Goal: Information Seeking & Learning: Learn about a topic

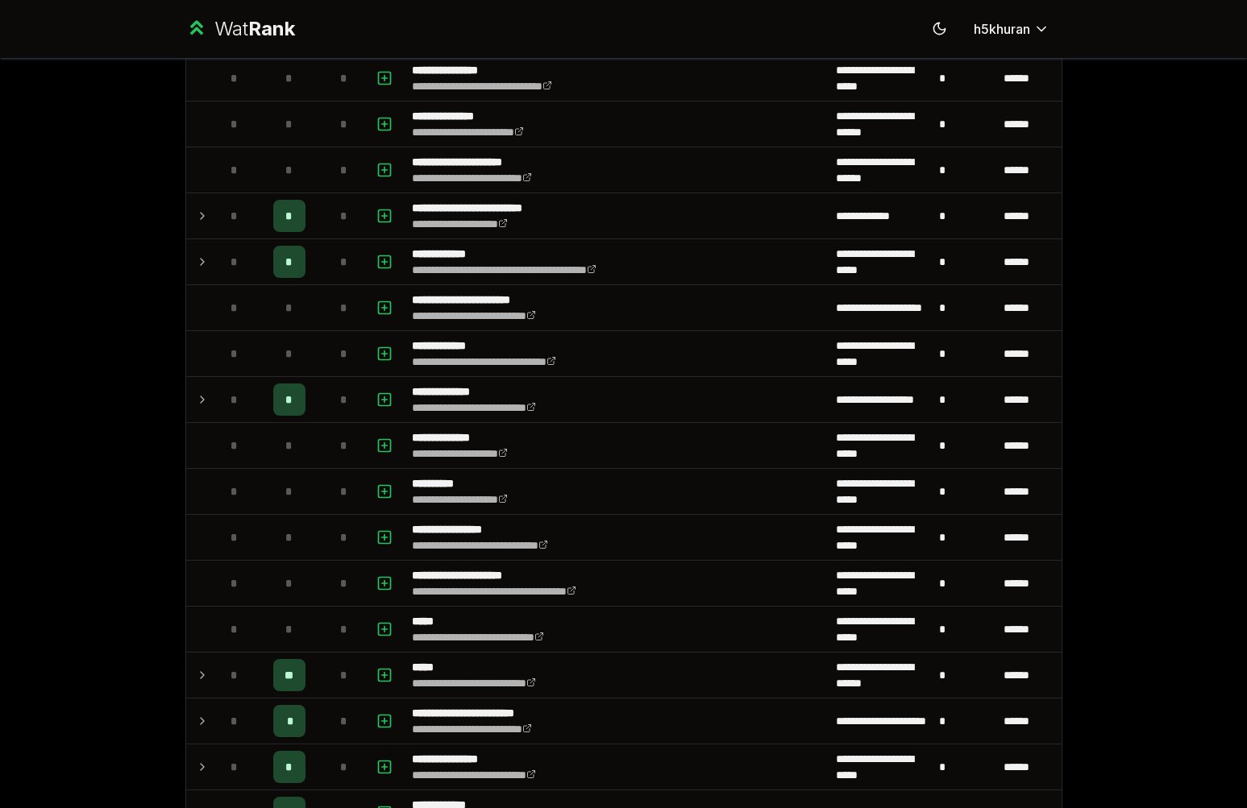
scroll to position [645, 0]
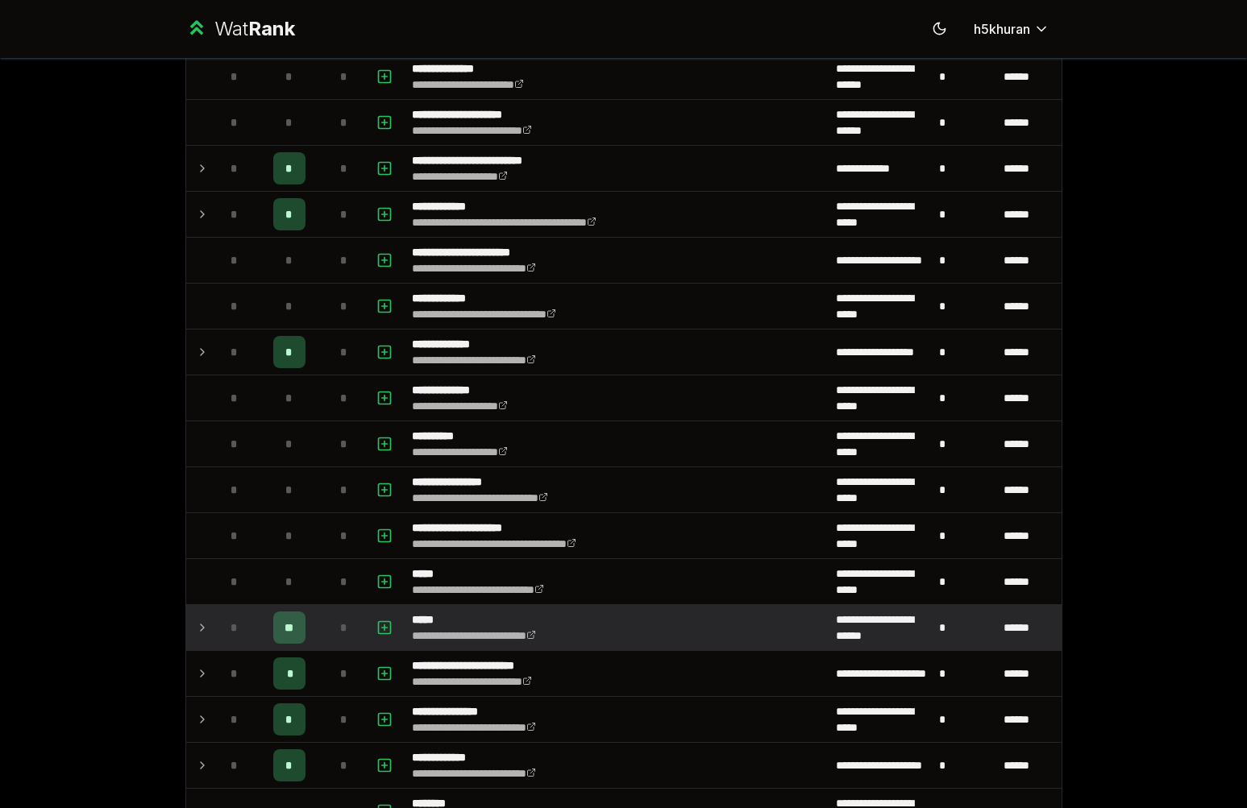
click at [294, 621] on div "**" at bounding box center [289, 628] width 32 height 32
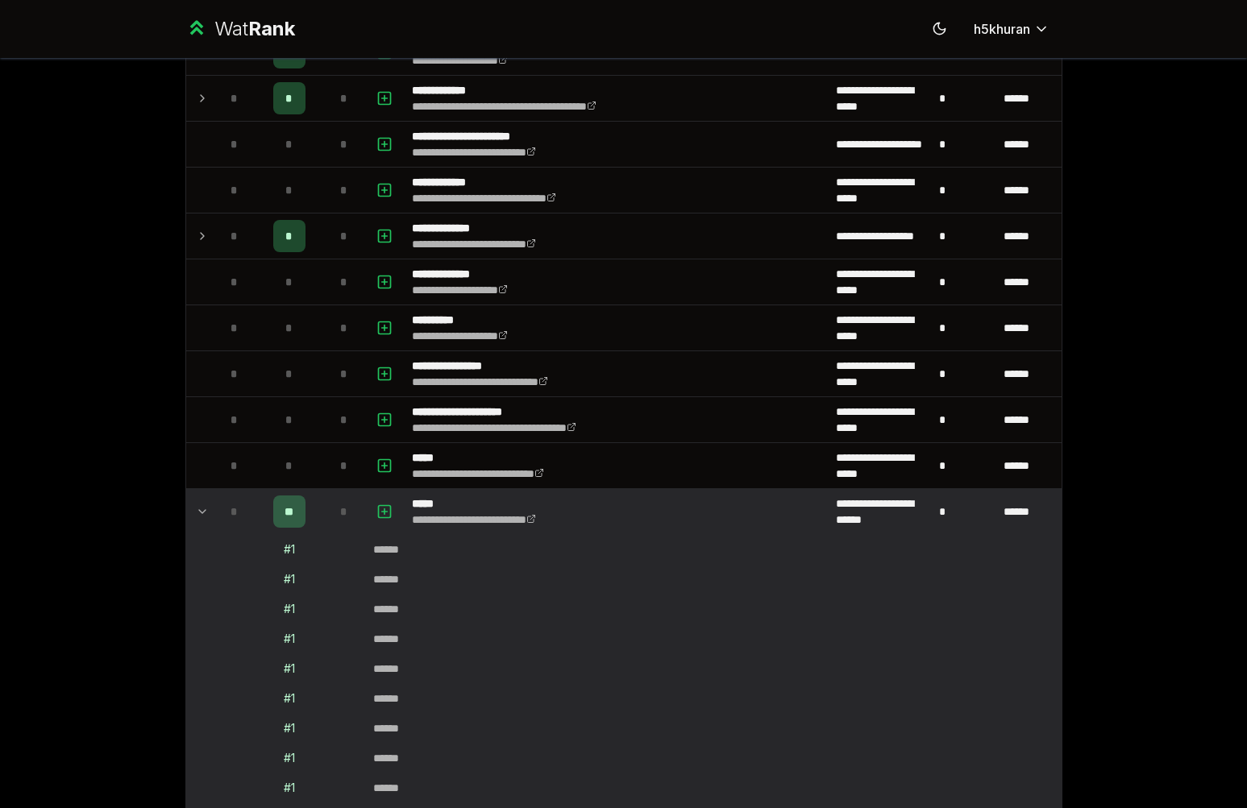
click at [328, 512] on div "*" at bounding box center [344, 512] width 32 height 32
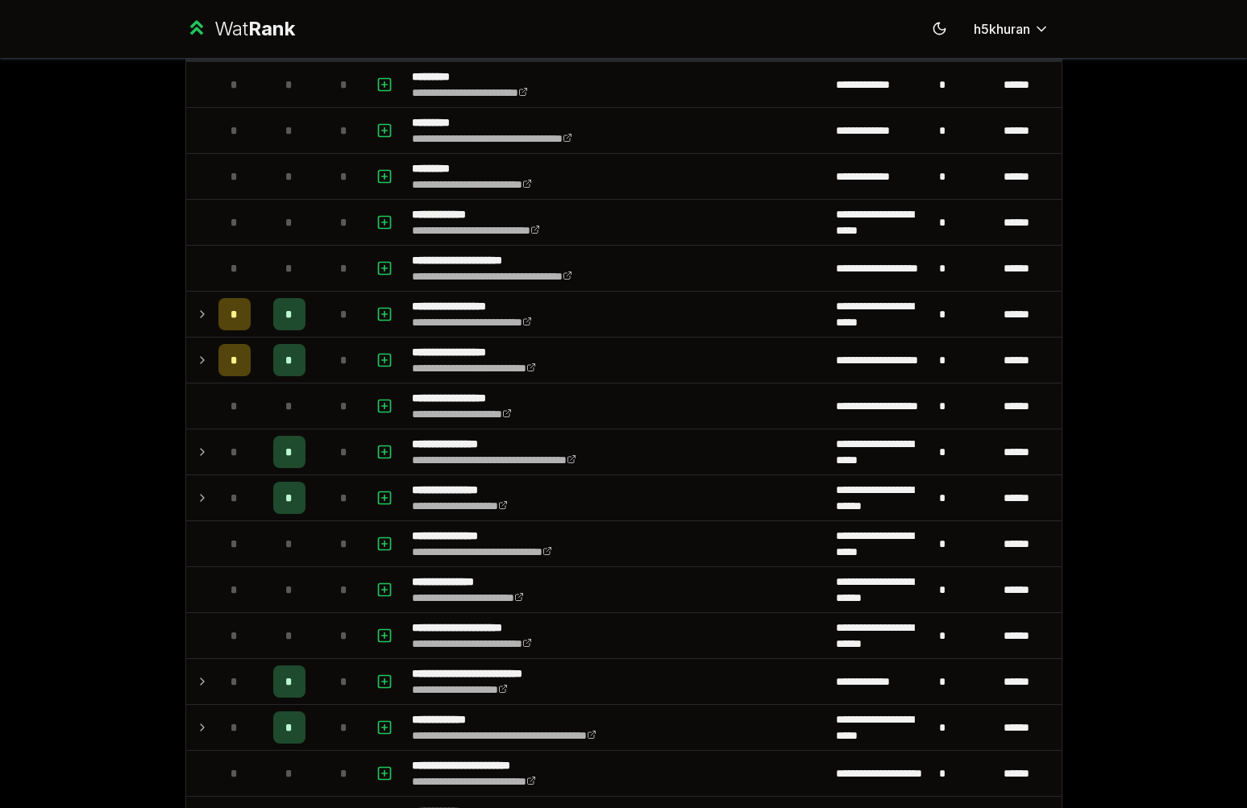
scroll to position [0, 0]
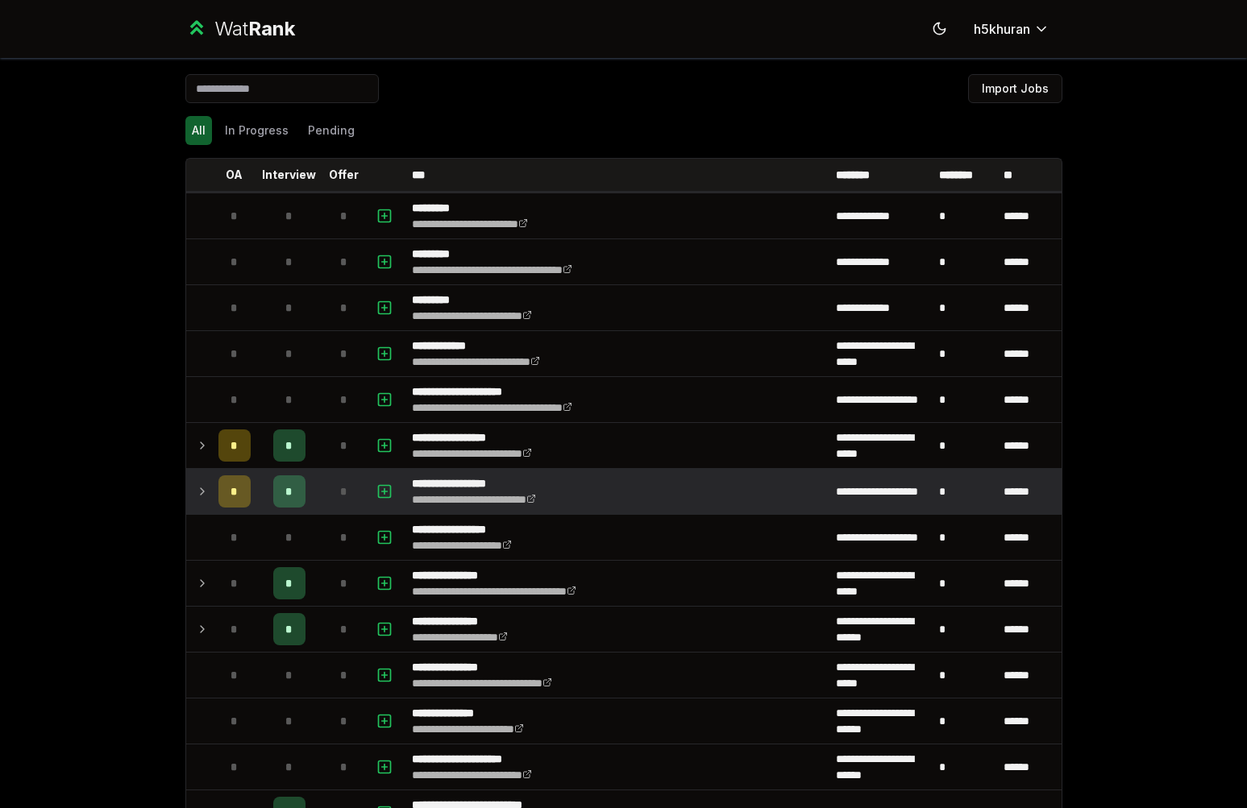
click at [328, 501] on div "*" at bounding box center [344, 492] width 32 height 32
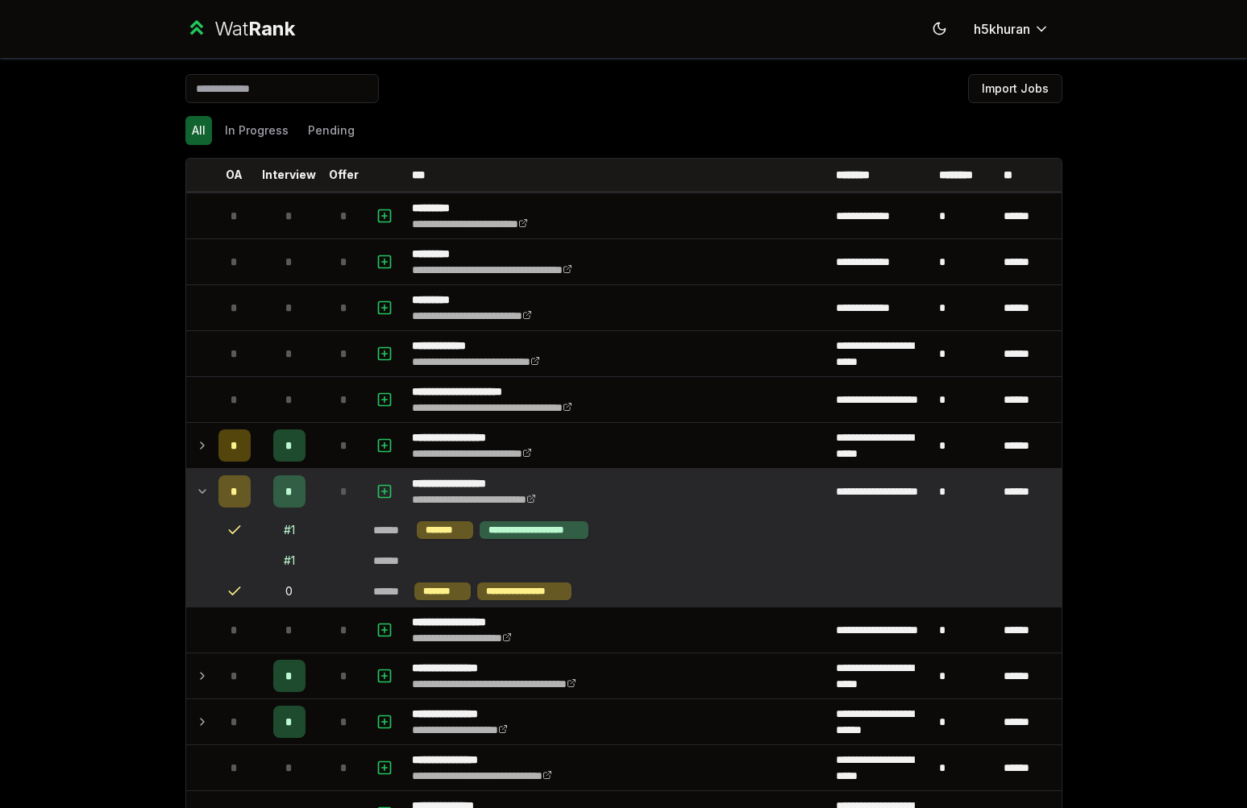
click at [328, 501] on div "*" at bounding box center [344, 492] width 32 height 32
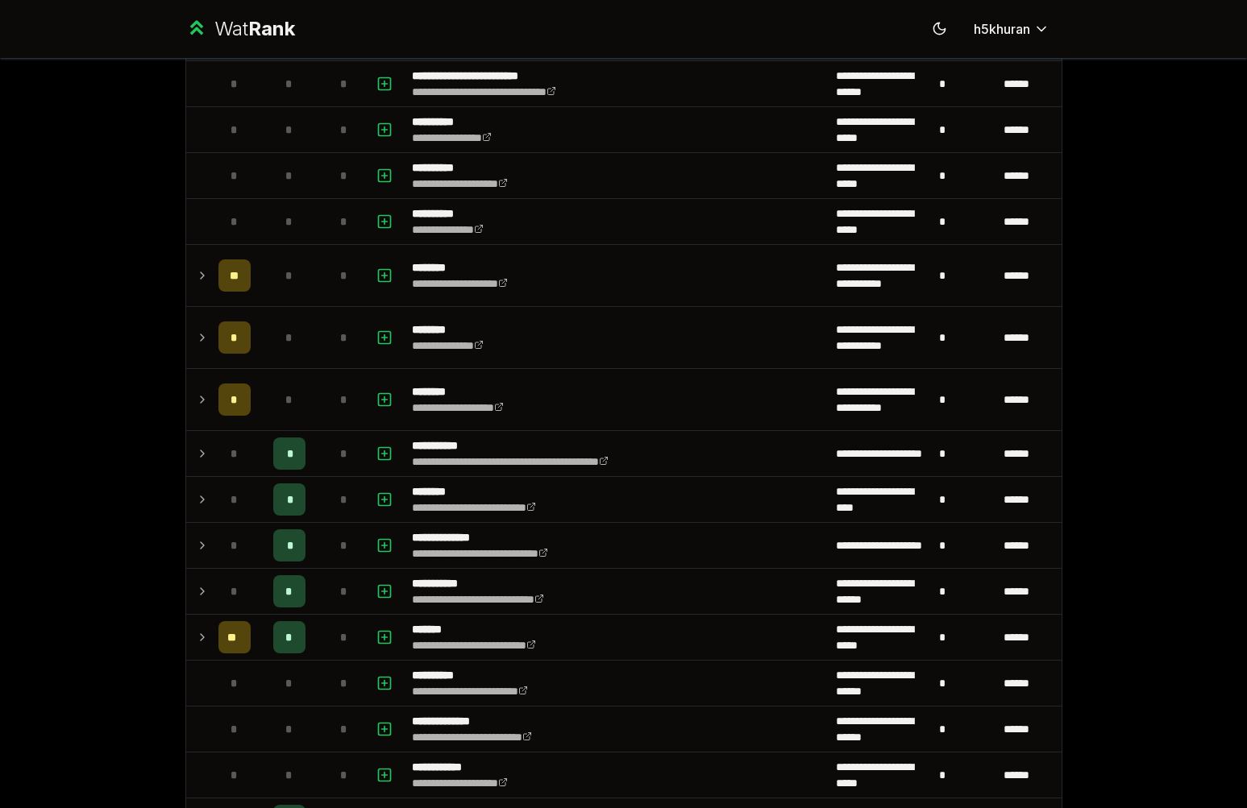
scroll to position [1676, 0]
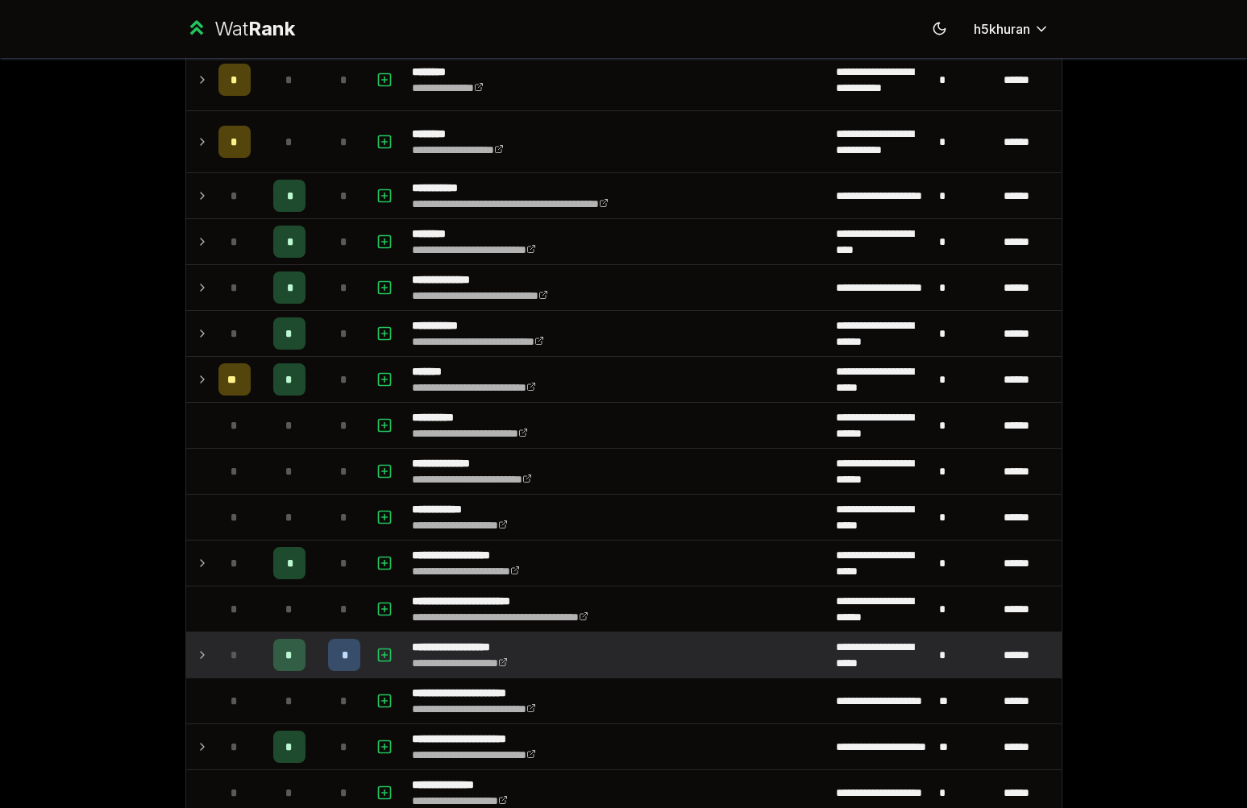
click at [335, 642] on div "*" at bounding box center [344, 655] width 32 height 32
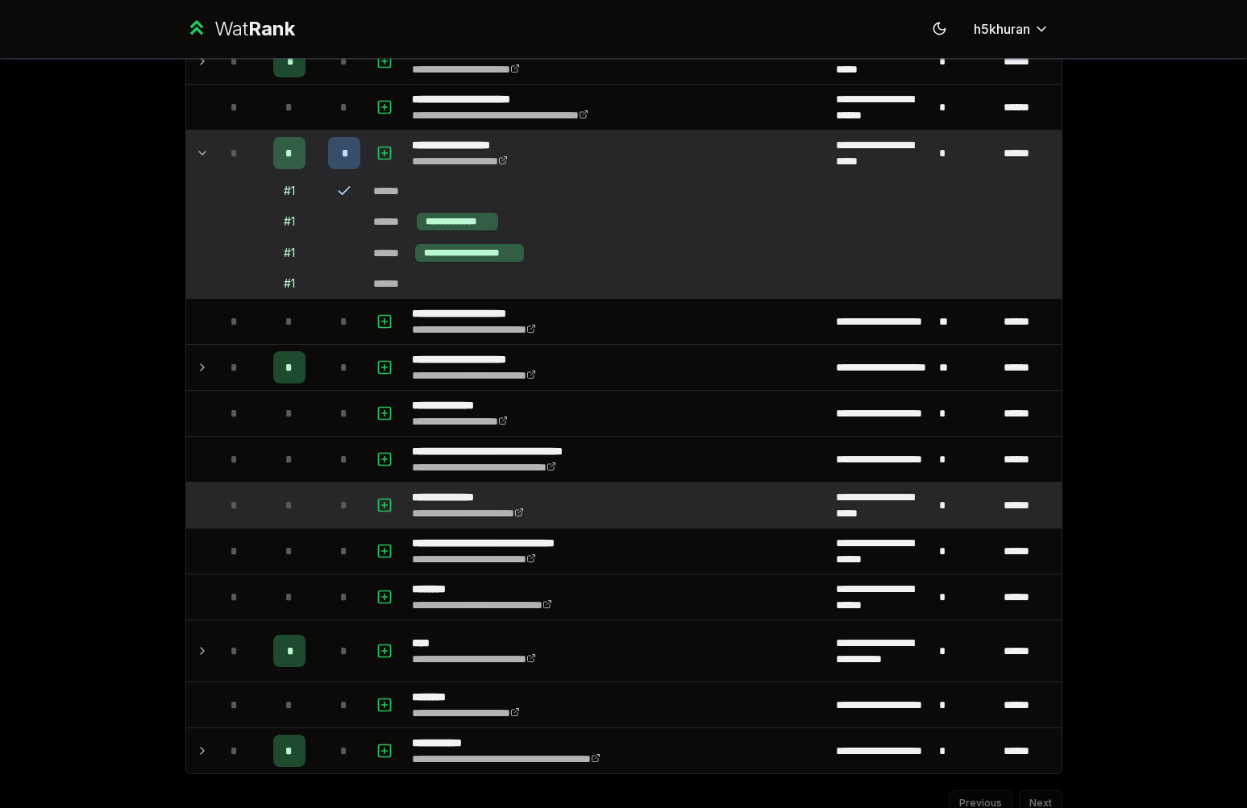
scroll to position [2245, 0]
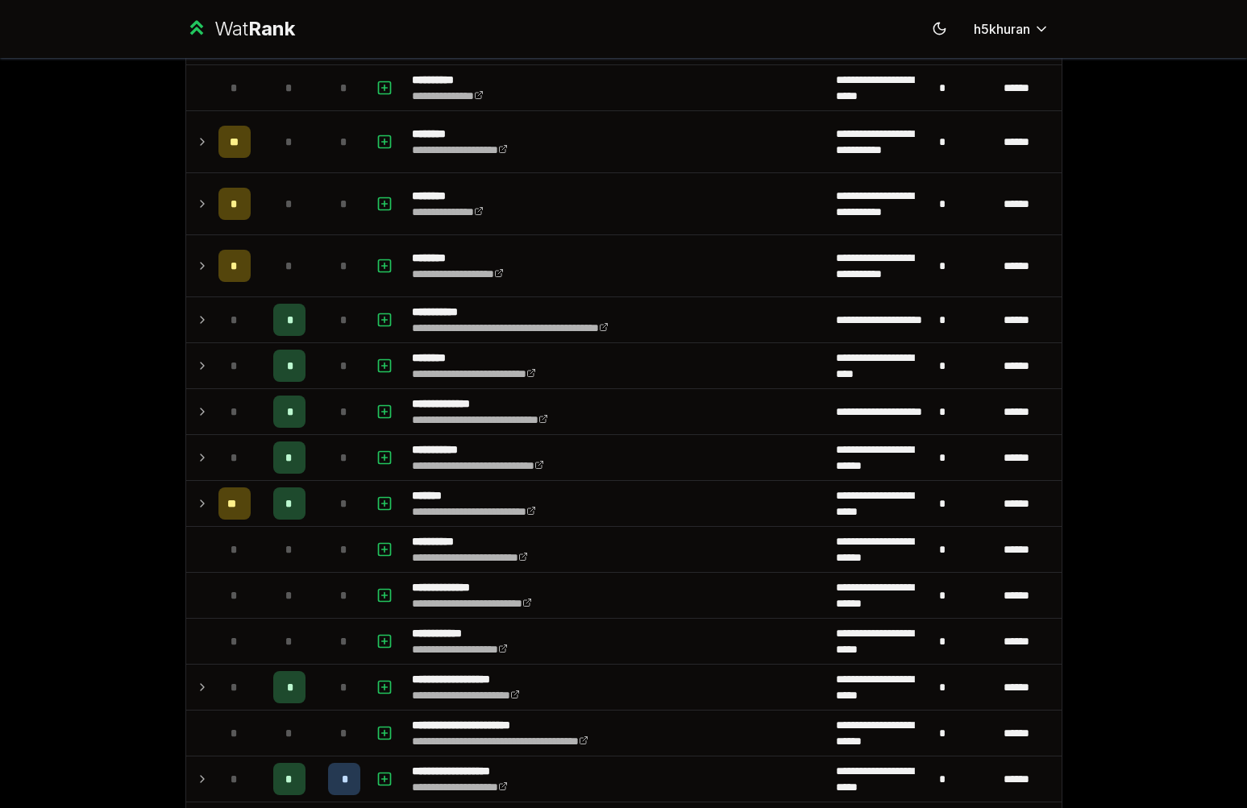
scroll to position [1723, 0]
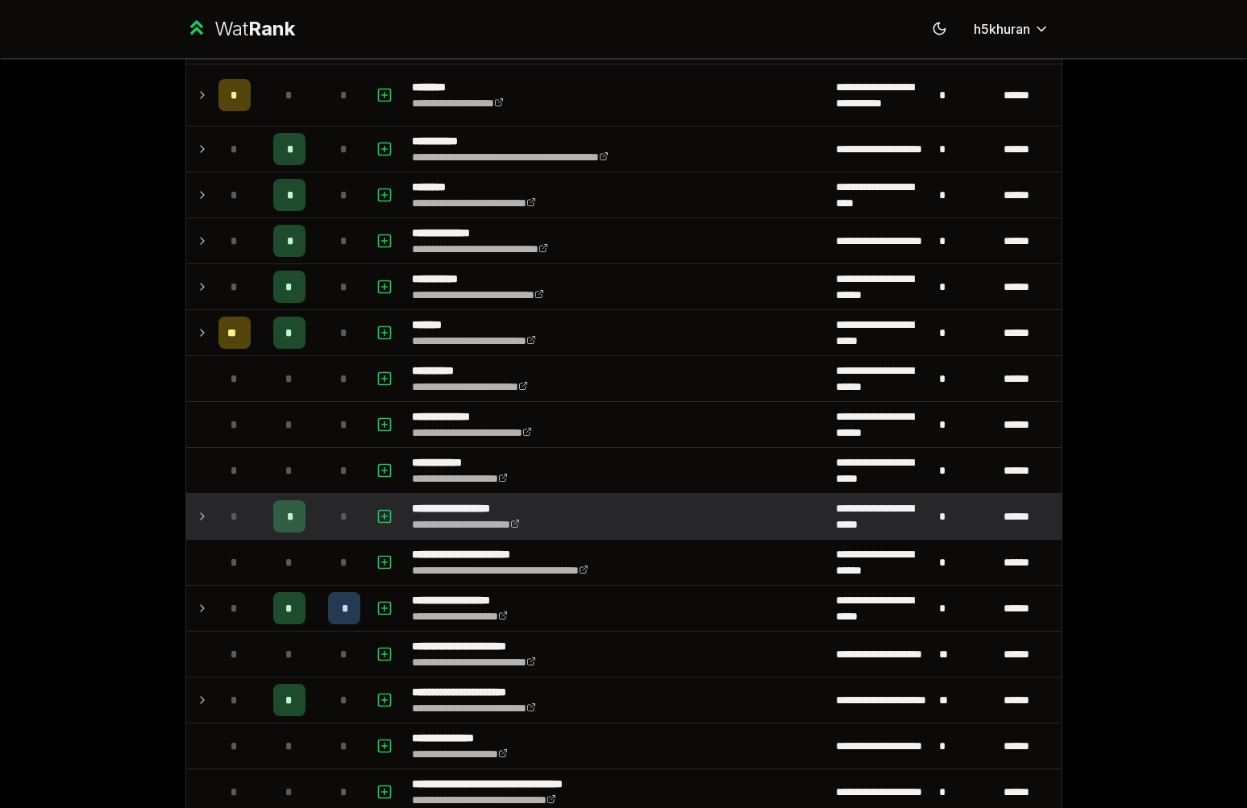
click at [302, 508] on td "*" at bounding box center [289, 516] width 64 height 45
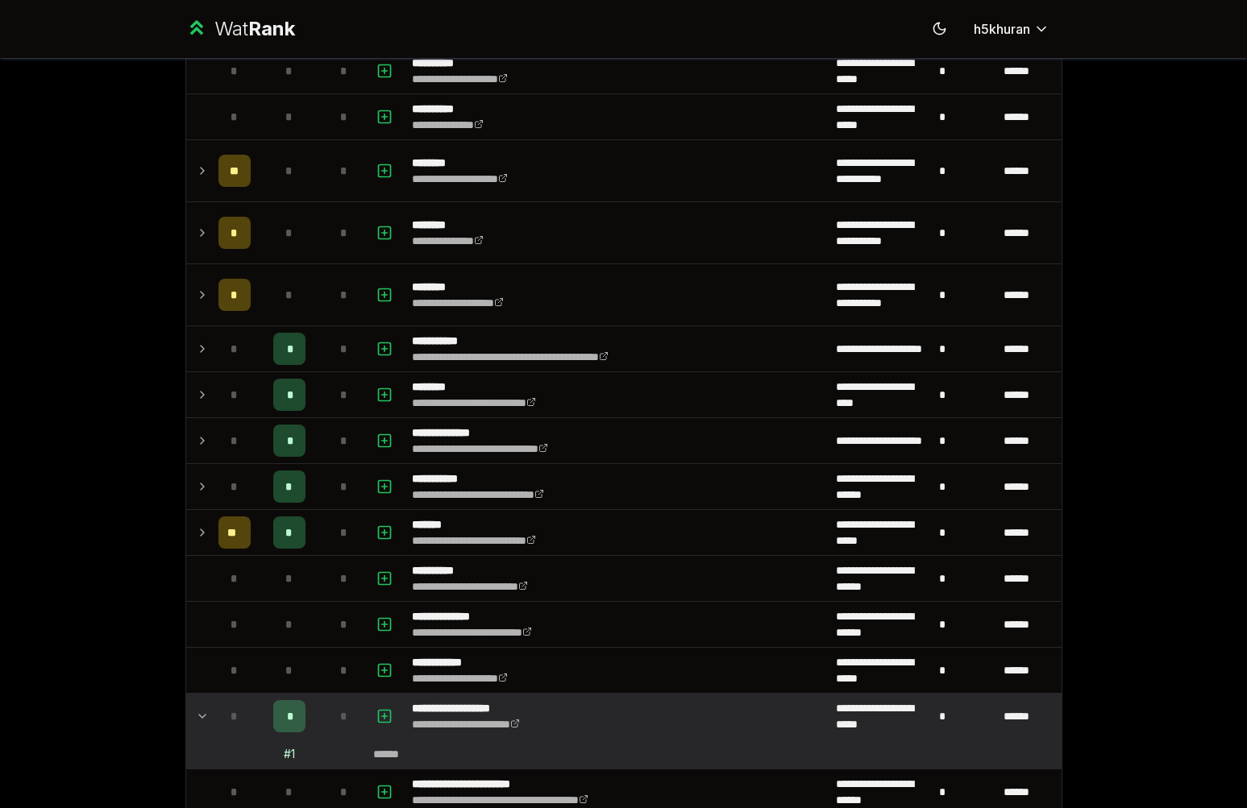
scroll to position [1465, 0]
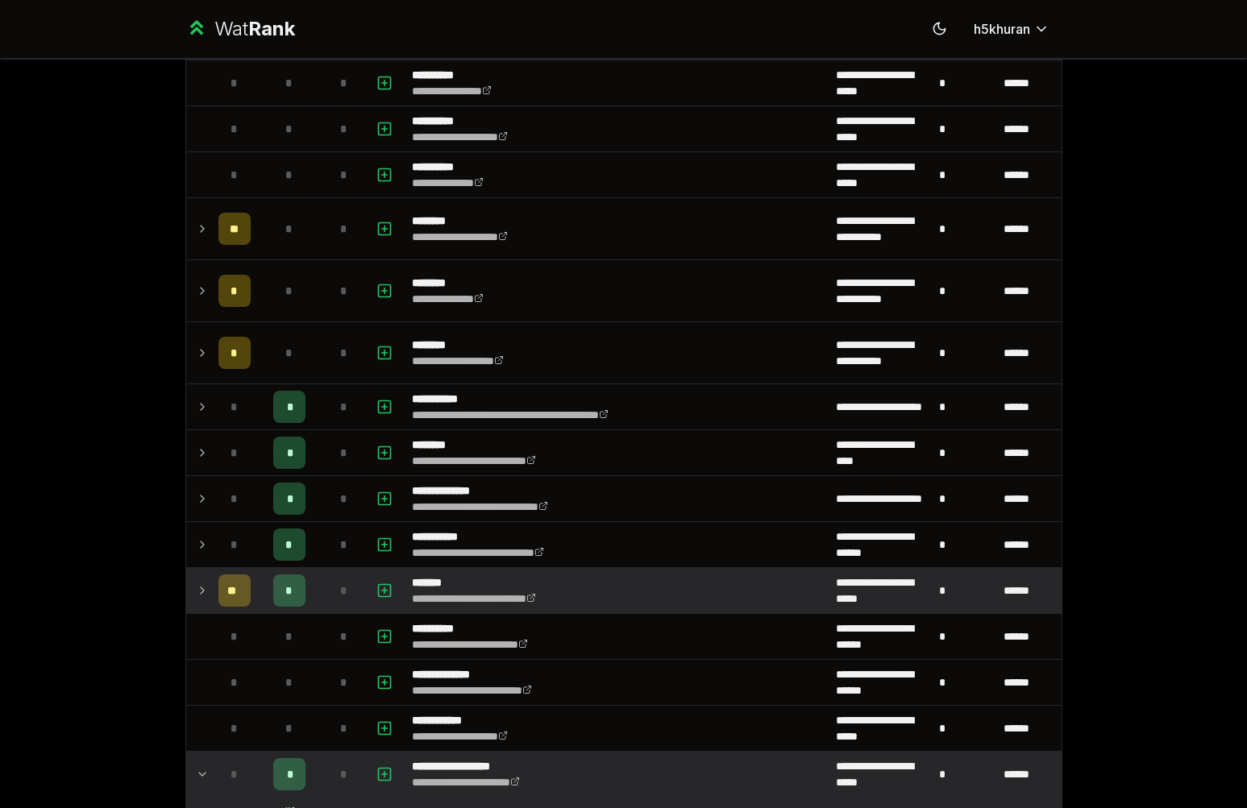
click at [328, 600] on div "*" at bounding box center [344, 591] width 32 height 32
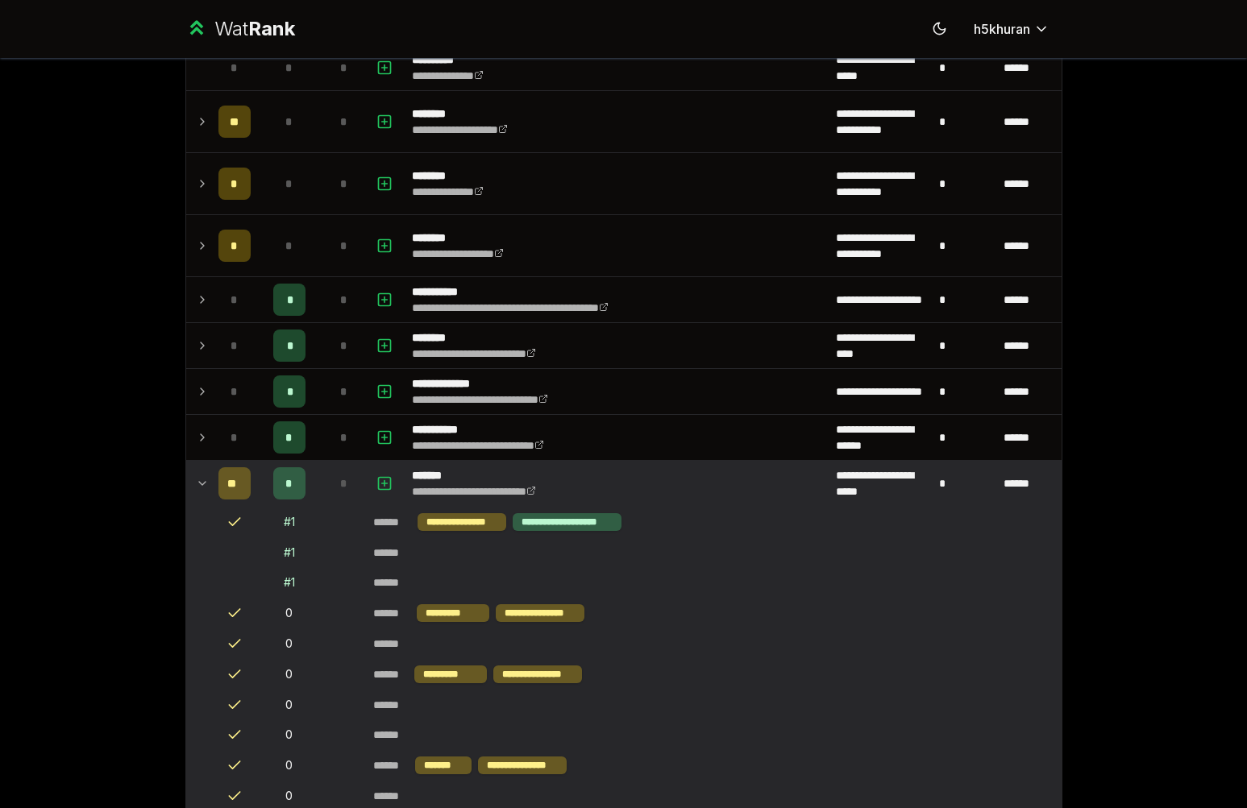
click at [338, 409] on tbody "**********" at bounding box center [623, 379] width 875 height 3520
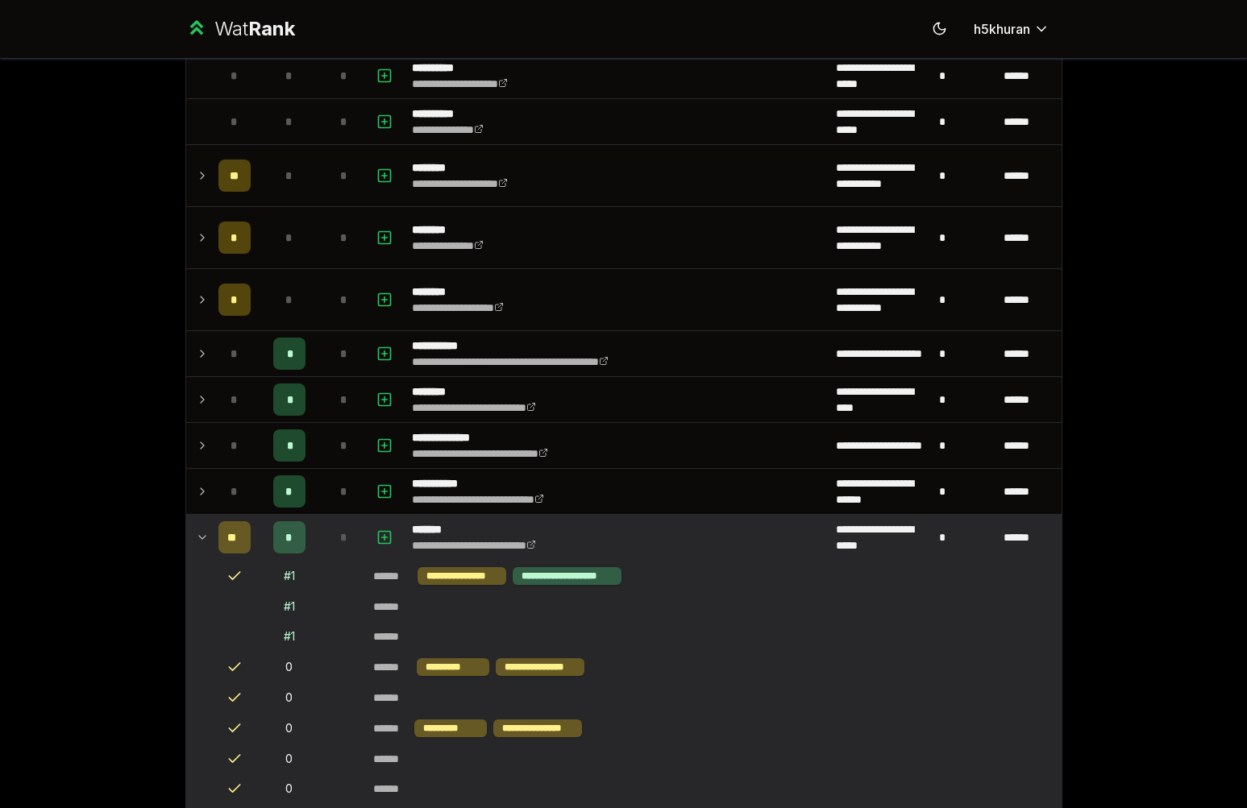
click at [343, 524] on div "*" at bounding box center [344, 537] width 32 height 32
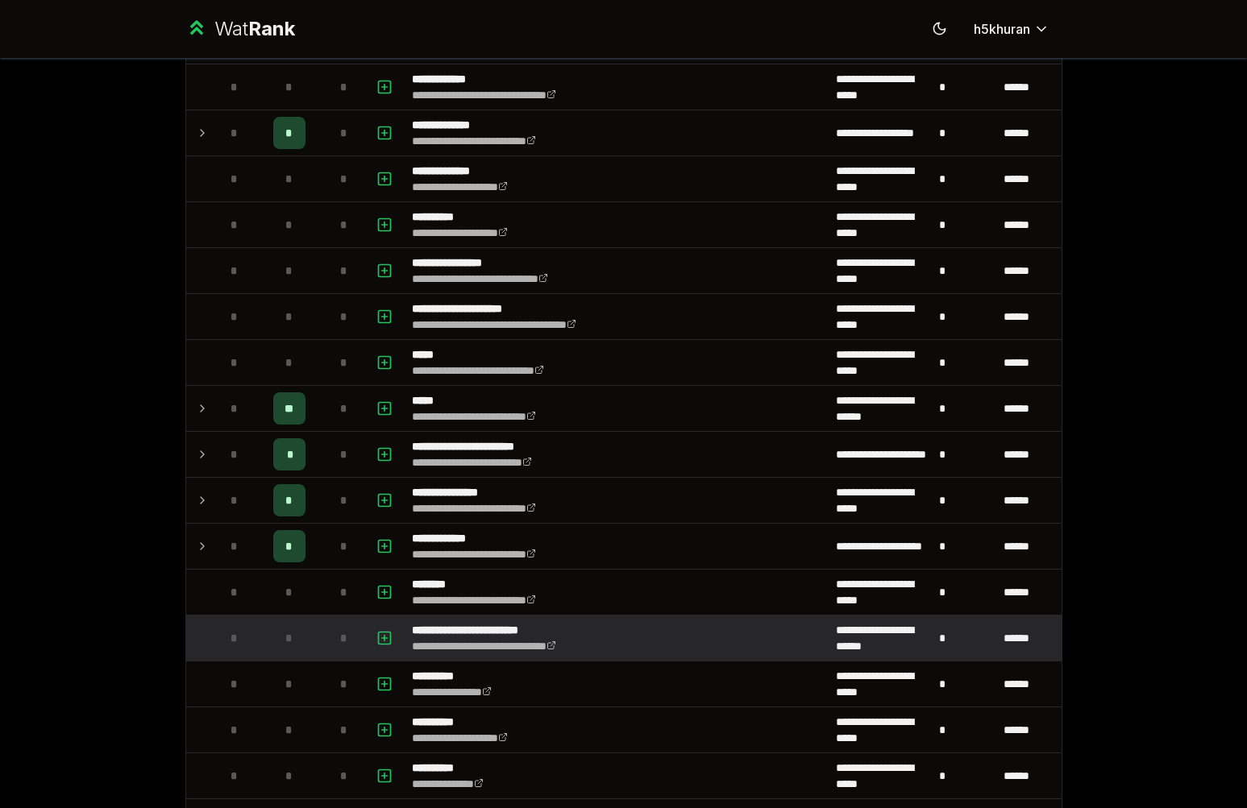
scroll to position [746, 0]
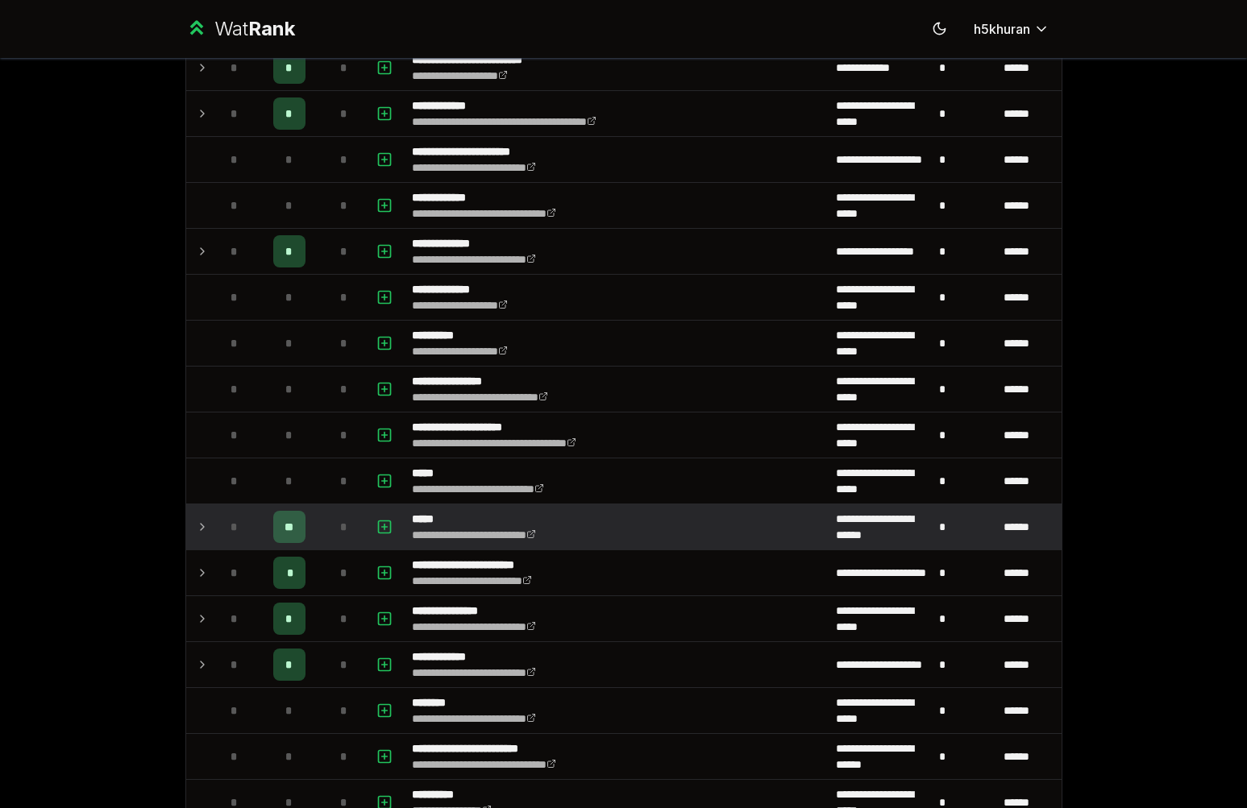
click at [340, 521] on span "*" at bounding box center [343, 527] width 7 height 16
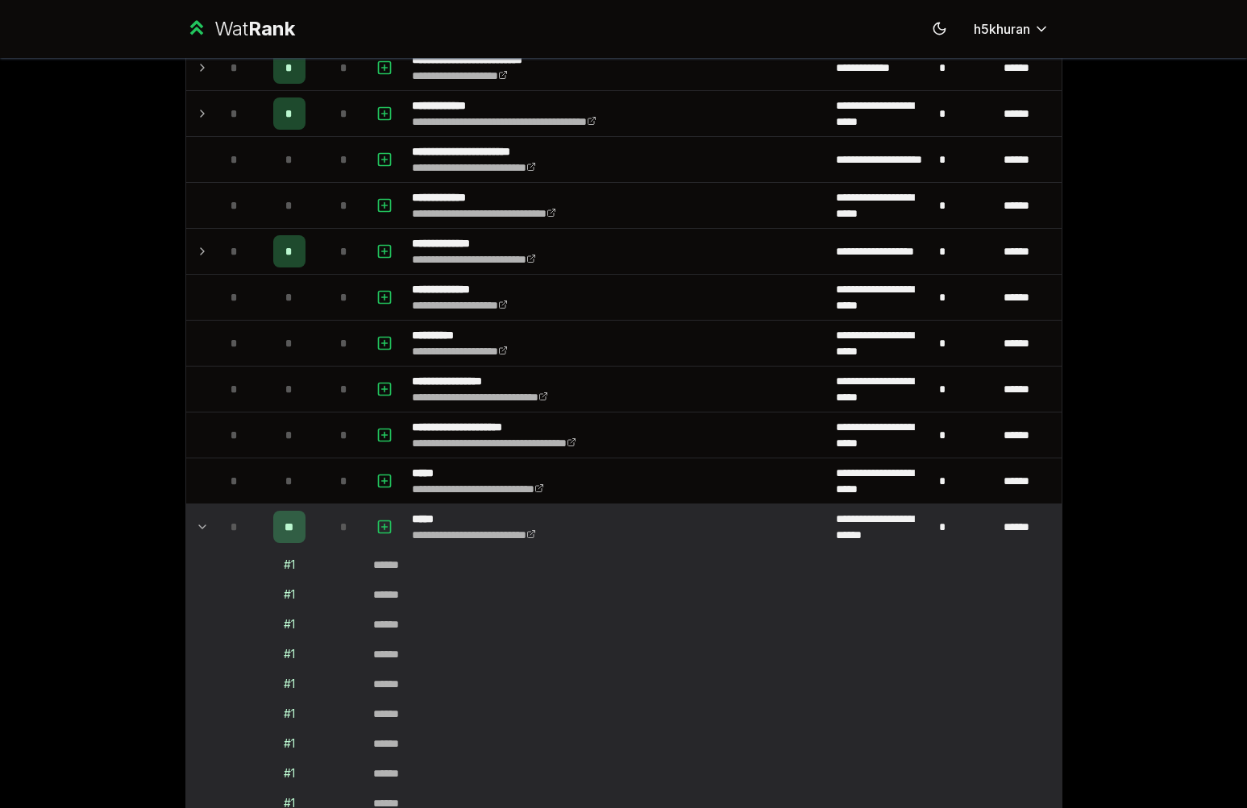
click at [342, 513] on div "*" at bounding box center [344, 527] width 32 height 32
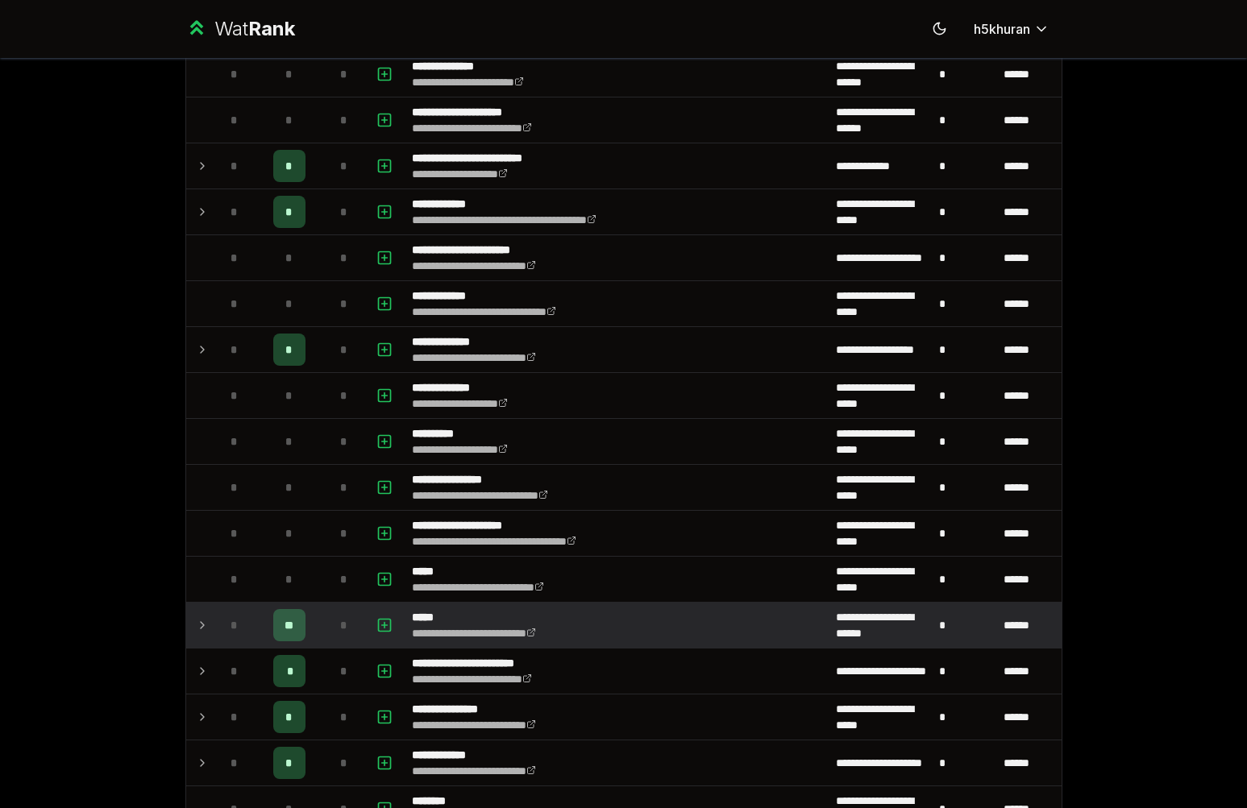
scroll to position [488, 0]
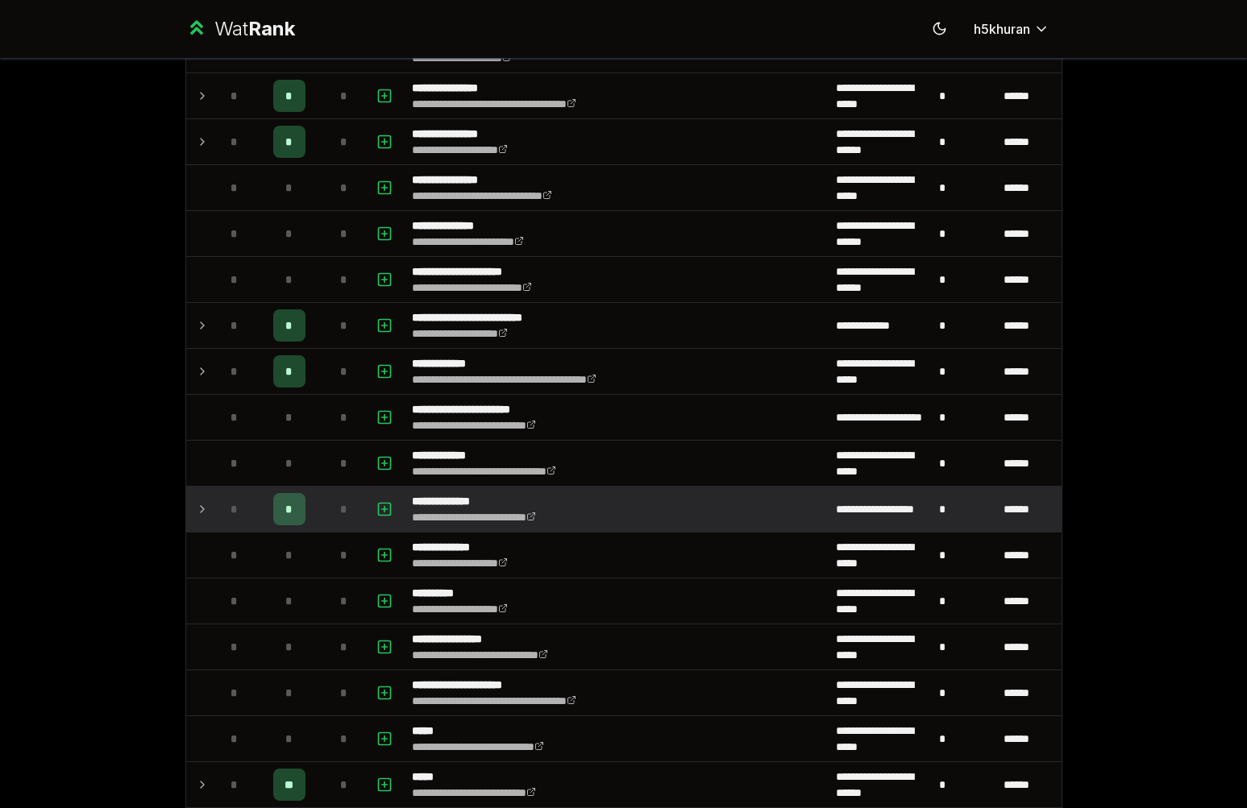
click at [343, 496] on div "*" at bounding box center [344, 509] width 32 height 32
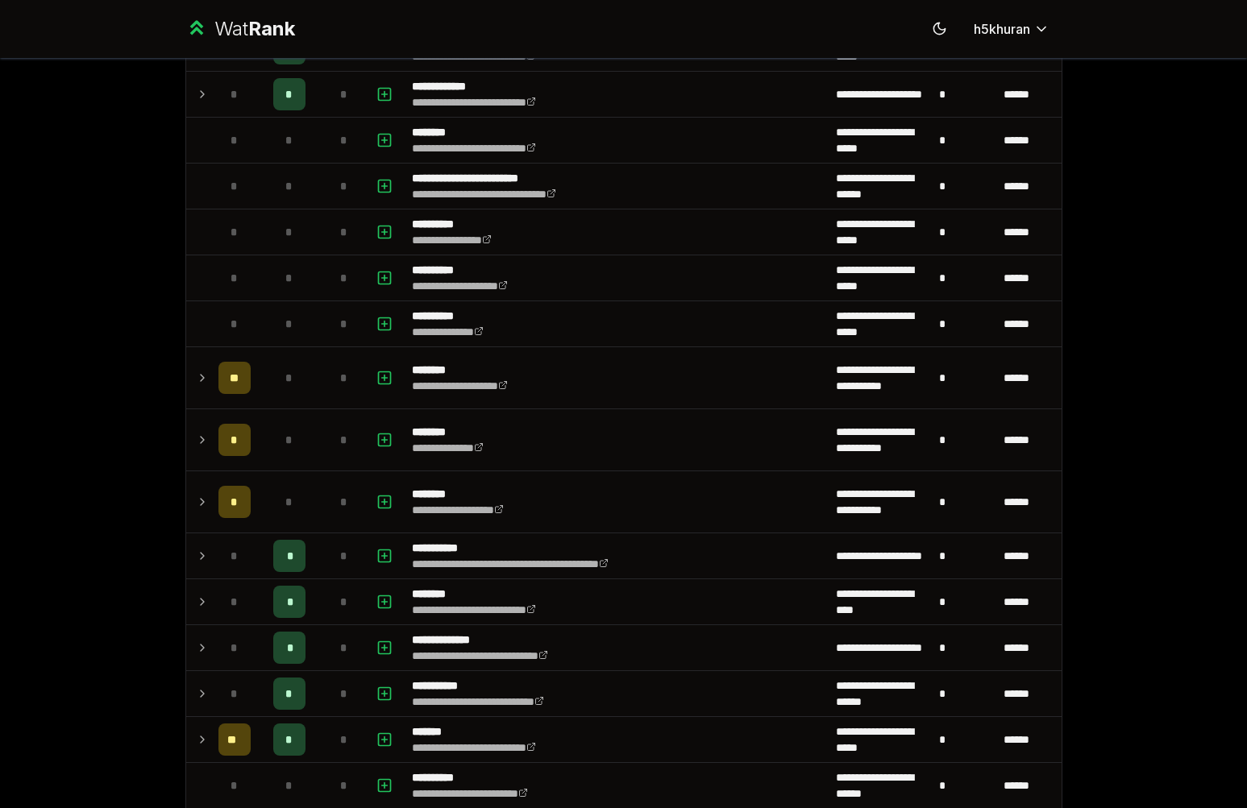
scroll to position [2166, 0]
